Goal: Task Accomplishment & Management: Use online tool/utility

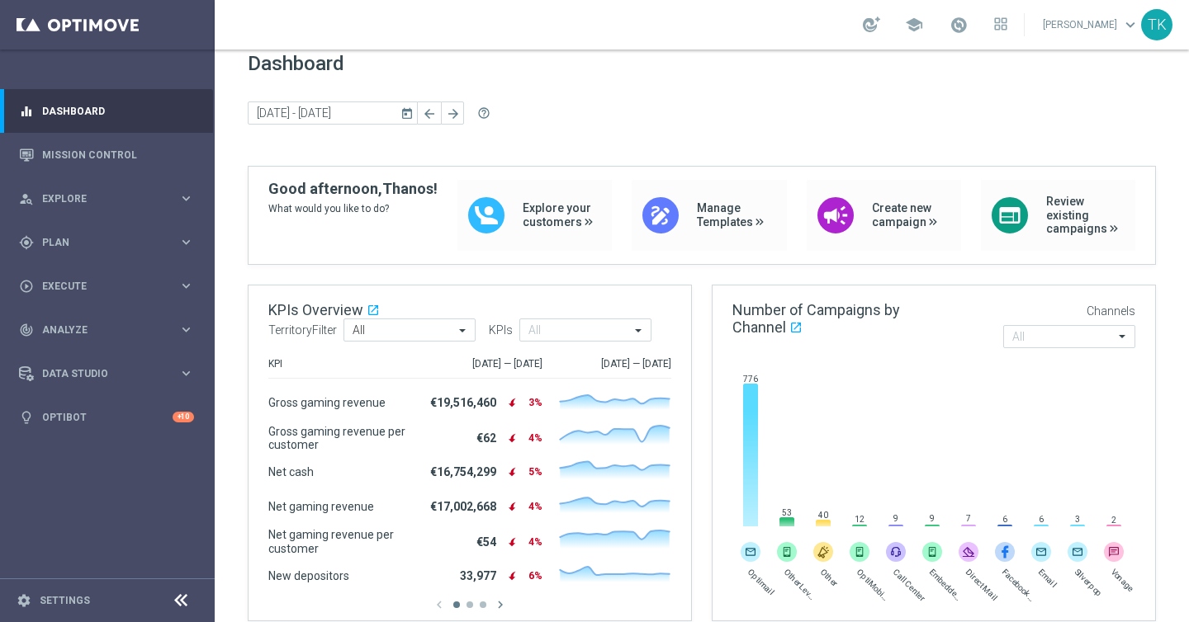
scroll to position [21, 0]
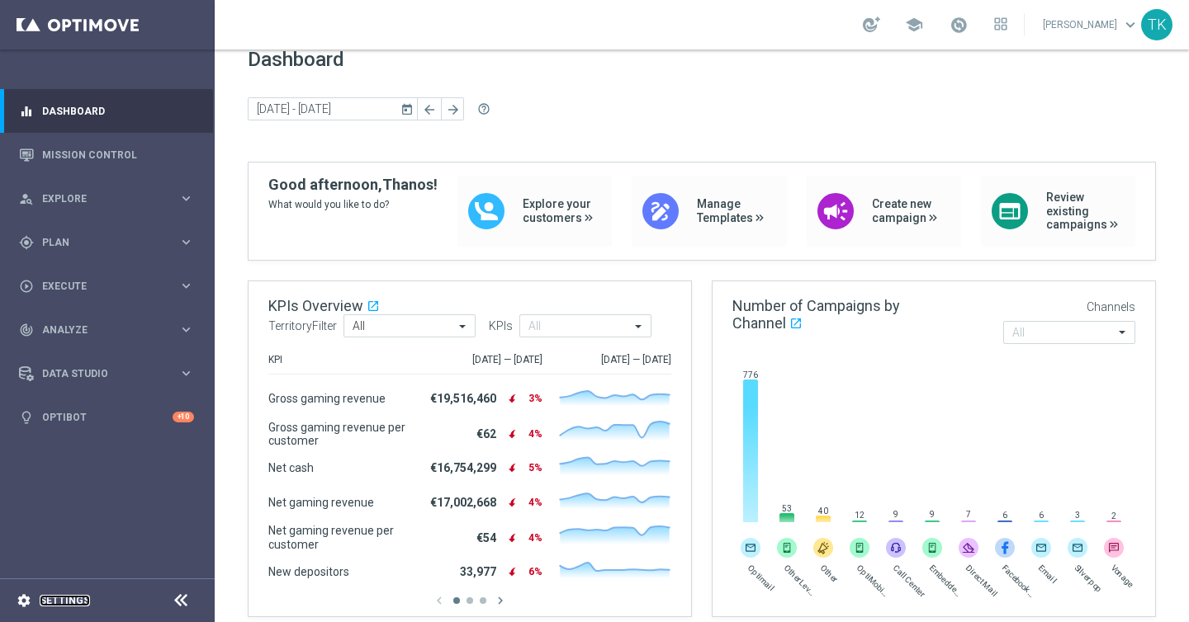
click at [73, 596] on link "Settings" at bounding box center [65, 601] width 50 height 10
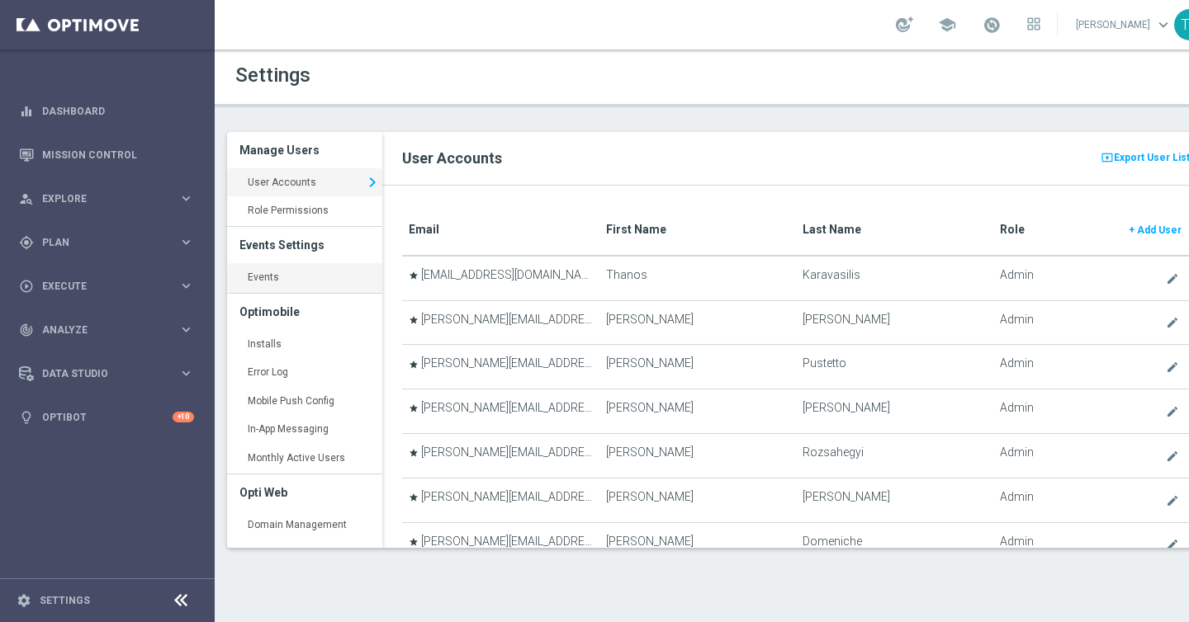
click at [268, 274] on link "Events keyboard_arrow_right" at bounding box center [304, 278] width 155 height 30
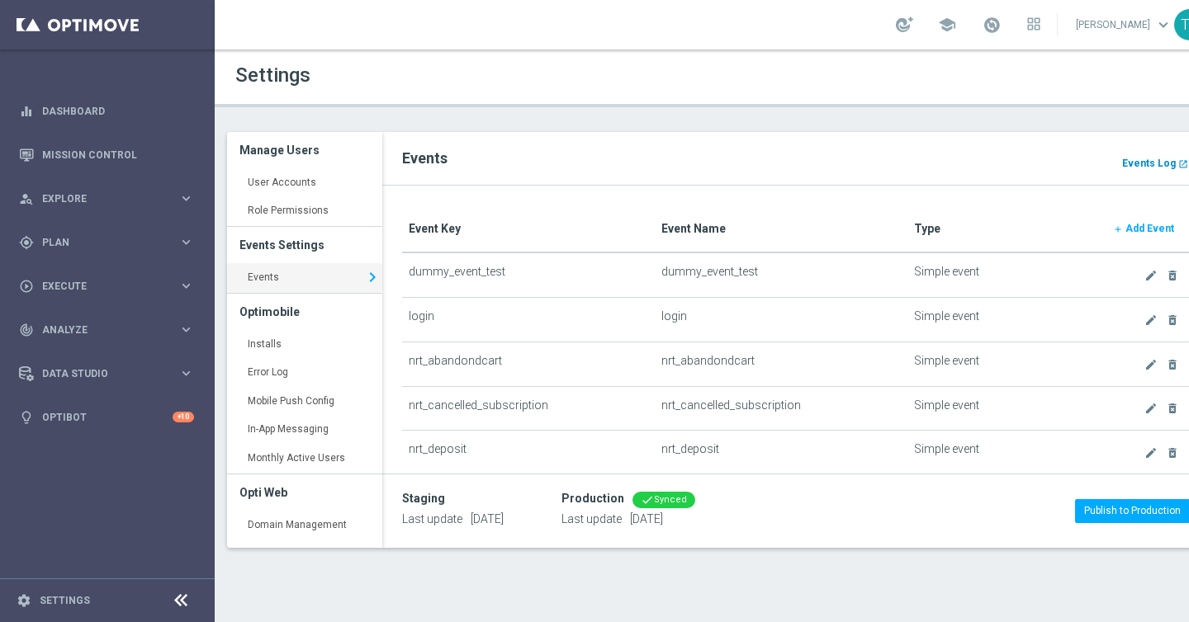
click at [1142, 167] on b "Events Log" at bounding box center [1149, 164] width 54 height 12
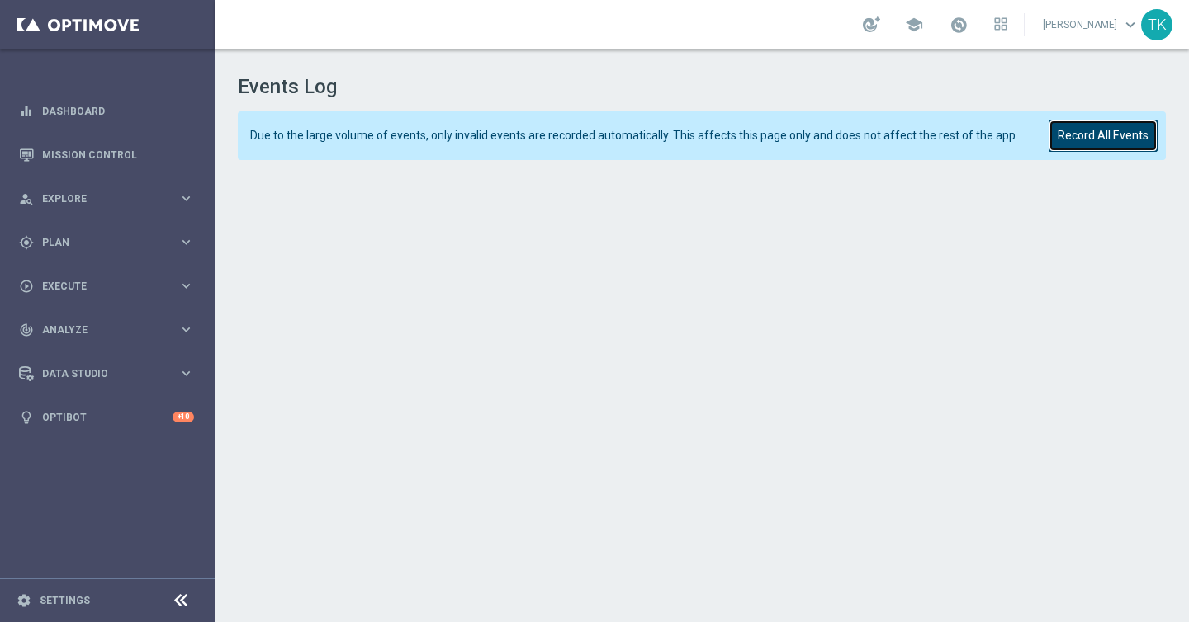
click at [1120, 137] on button "Record All Events" at bounding box center [1102, 136] width 109 height 32
